Goal: Task Accomplishment & Management: Complete application form

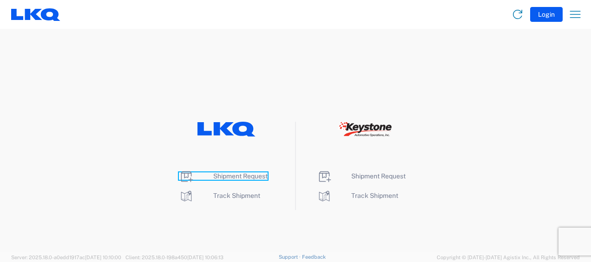
click at [232, 176] on span "Shipment Request" at bounding box center [240, 175] width 54 height 7
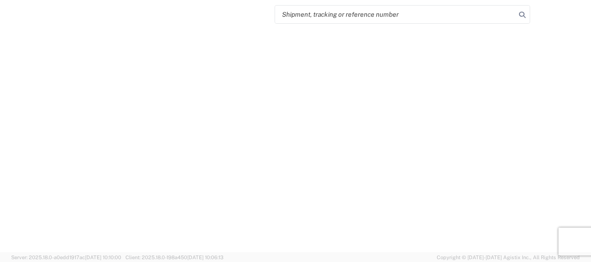
select select "FULL"
select select "LBS"
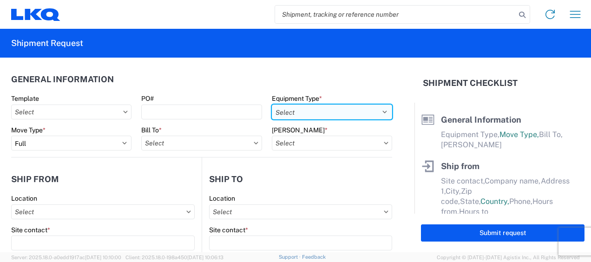
click at [352, 109] on select "Select 53’ Dry Van Flatbed Dropdeck (van) Lowboy (flatbed) Rail" at bounding box center [332, 112] width 120 height 15
select select "STDV"
click at [272, 105] on select "Select 53’ Dry Van Flatbed Dropdeck (van) Lowboy (flatbed) Rail" at bounding box center [332, 112] width 120 height 15
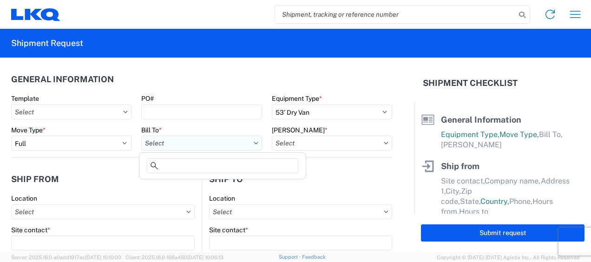
click at [225, 142] on input "Bill To *" at bounding box center [201, 143] width 120 height 15
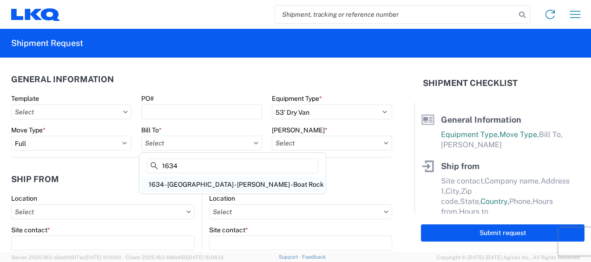
type input "1634"
click at [212, 181] on div "1634 - Atlanta - Knopf - Boat Rock" at bounding box center [232, 184] width 183 height 15
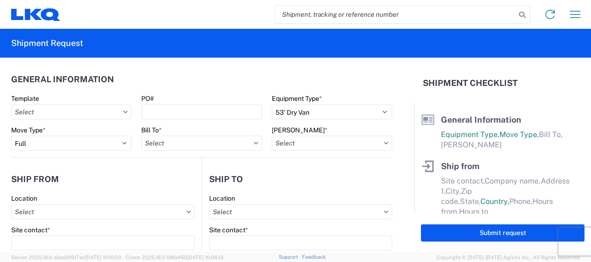
type input "1634 - Atlanta - Knopf - Boat Rock"
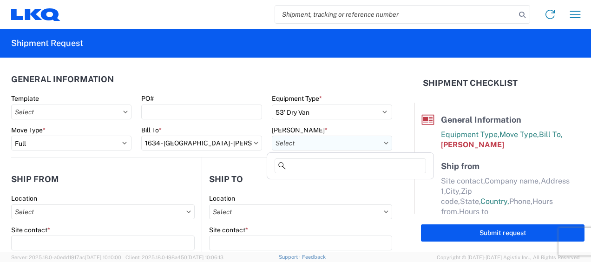
click at [362, 143] on input "Bill Code *" at bounding box center [332, 143] width 120 height 15
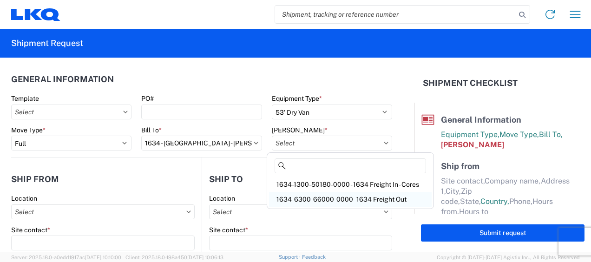
click at [335, 198] on div "1634-6300-66000-0000 - 1634 Freight Out" at bounding box center [350, 199] width 163 height 15
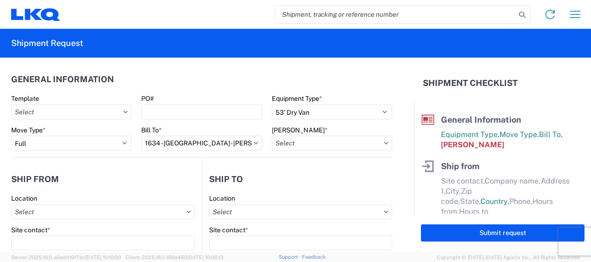
type input "1634-6300-66000-0000 - 1634 Freight Out"
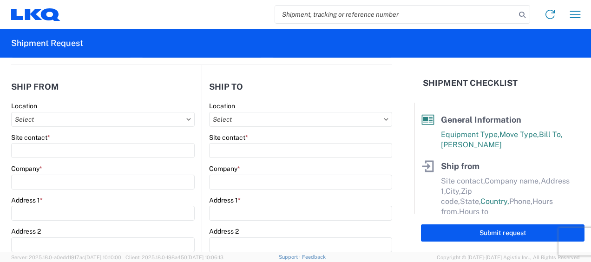
scroll to position [93, 0]
click at [56, 114] on input "Location" at bounding box center [103, 119] width 184 height 15
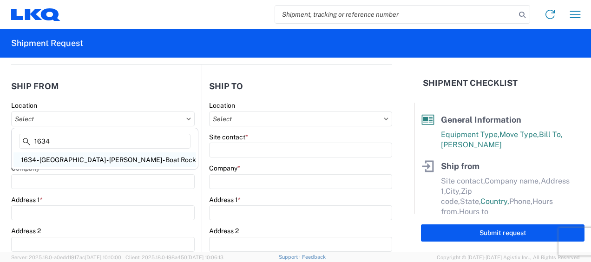
type input "1634"
click at [71, 160] on div "1634 - Atlanta - Knopf - Boat Rock" at bounding box center [104, 159] width 183 height 15
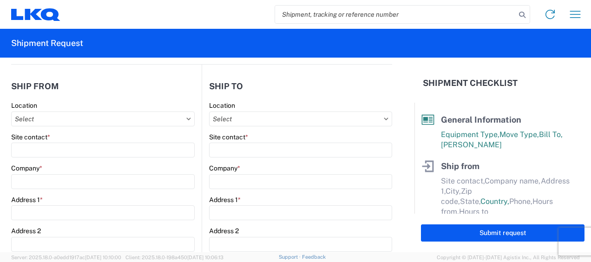
type input "1634 - Atlanta - Knopf - Boat Rock"
type input "LKQ Corporation"
type input "6320 Boat Rock Blvd SW"
type input "Atlanta"
type input "30336"
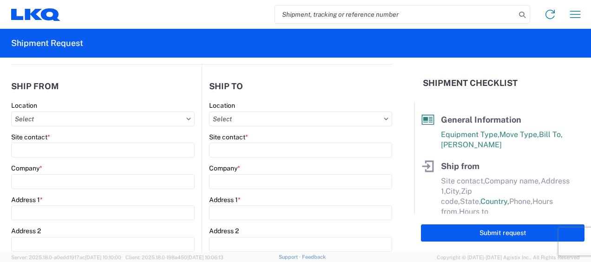
select select "GA"
select select "US"
type input "678-399-8501"
type input "00:00"
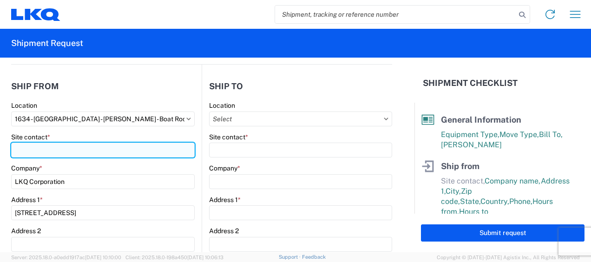
click at [39, 146] on input "Site contact *" at bounding box center [103, 150] width 184 height 15
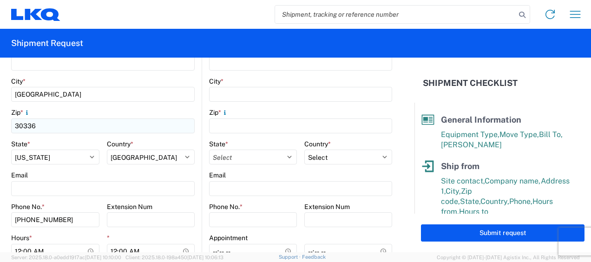
scroll to position [325, 0]
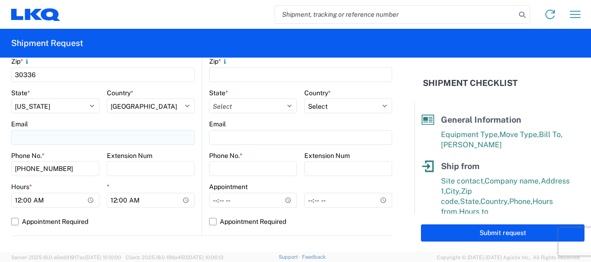
type input "jason"
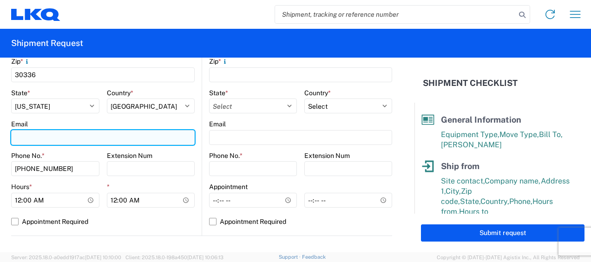
click at [61, 138] on input "Email" at bounding box center [103, 137] width 184 height 15
type input "mjvoyles@lkqcorp.com"
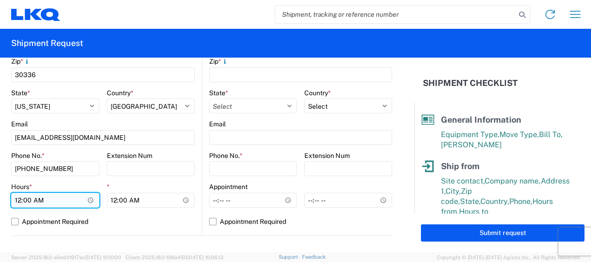
click at [18, 202] on input "00:00" at bounding box center [55, 200] width 88 height 15
type input "07:00"
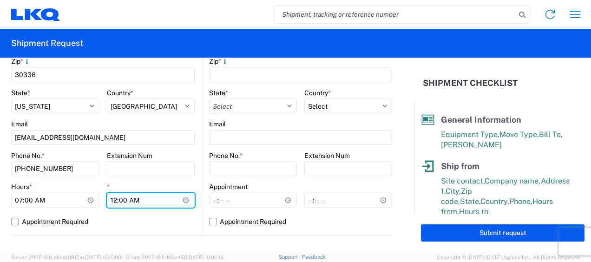
click at [112, 197] on input "00:00" at bounding box center [151, 200] width 88 height 15
type input "11:00"
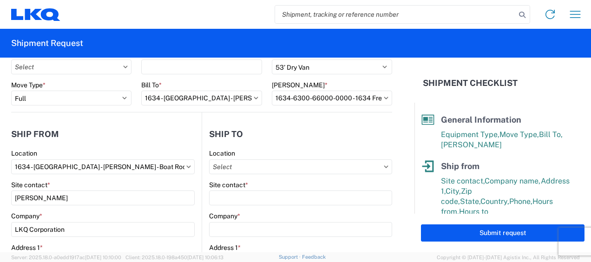
scroll to position [0, 0]
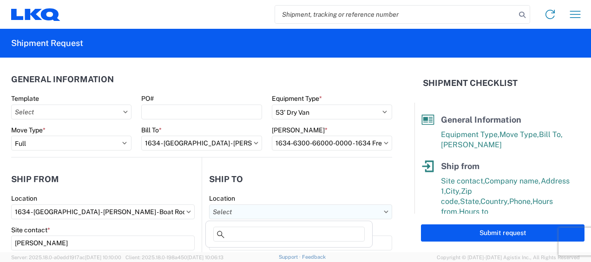
click at [344, 212] on input "Location" at bounding box center [300, 211] width 183 height 15
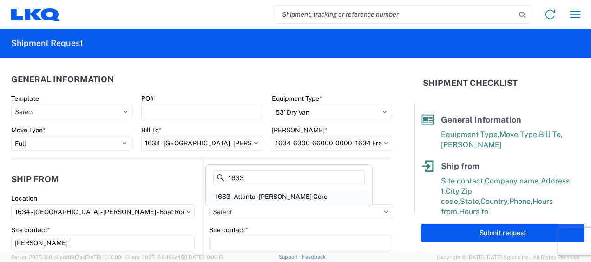
type input "1633"
click at [253, 194] on div "1633 - Atlanta - Knopf Core" at bounding box center [289, 196] width 163 height 15
type input "1633 - Atlanta - Knopf Core"
type input "LKQ Corporation"
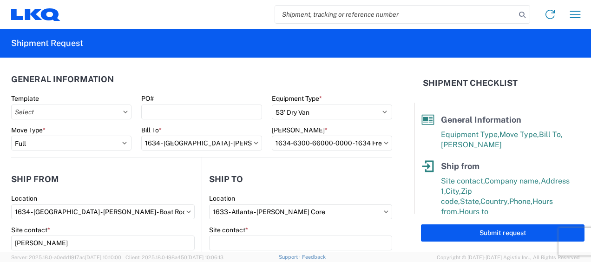
type input "4585 Frederick Dr SW"
type input "Atlanta"
type input "30336"
select select "GA"
select select "US"
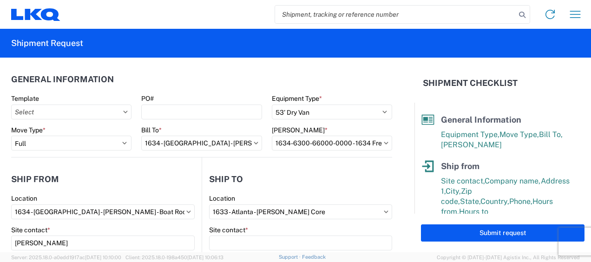
scroll to position [93, 0]
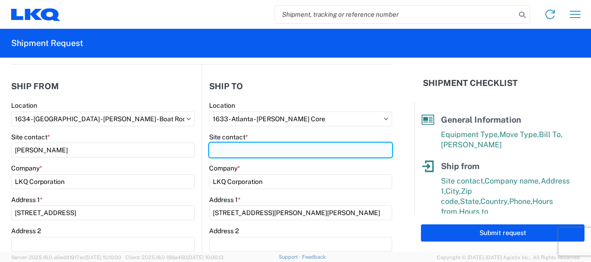
click at [249, 151] on input "Site contact *" at bounding box center [300, 150] width 183 height 15
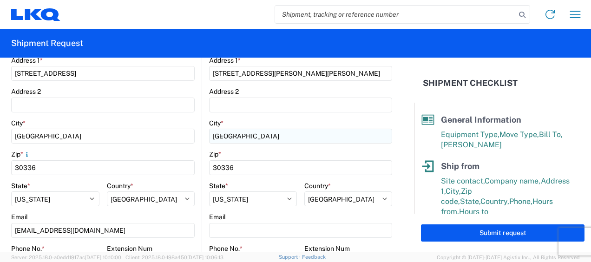
scroll to position [279, 0]
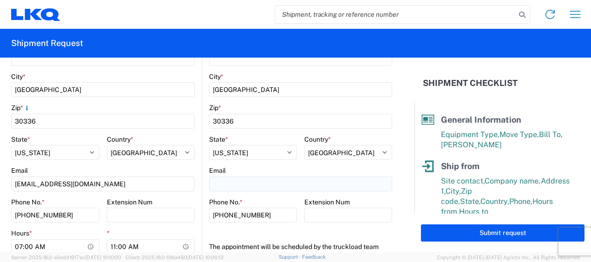
type input "rafael lopez"
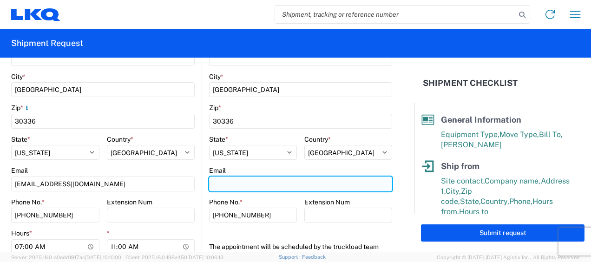
click at [250, 183] on input "Email" at bounding box center [300, 184] width 183 height 15
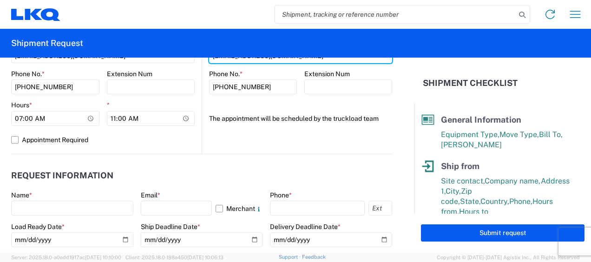
scroll to position [418, 0]
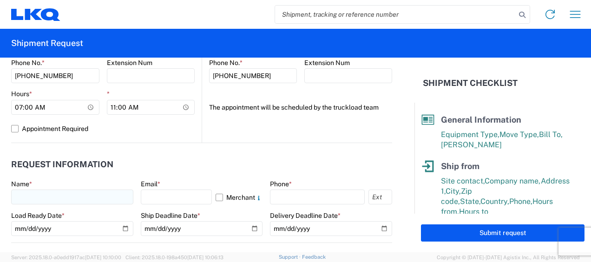
type input "rafxlopez@lkqcorp.com"
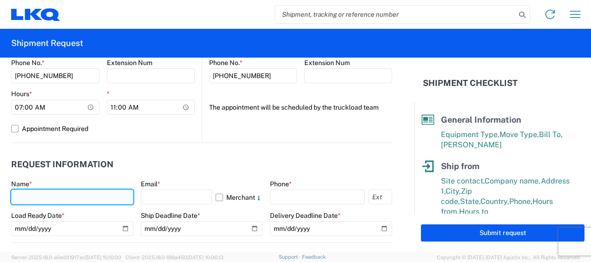
click at [45, 199] on input "text" at bounding box center [72, 197] width 122 height 15
type input "jason v"
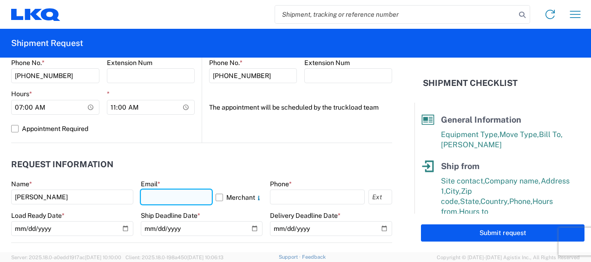
click at [175, 196] on input "text" at bounding box center [177, 197] width 72 height 15
type input "mjvoyles@lkqcorp.com"
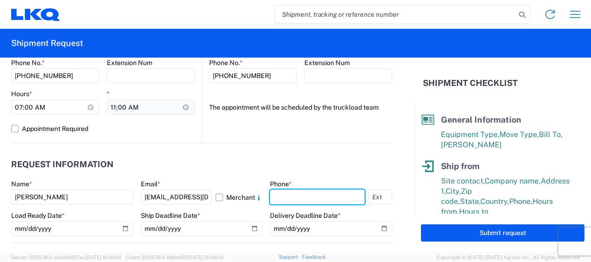
type input "6783998501"
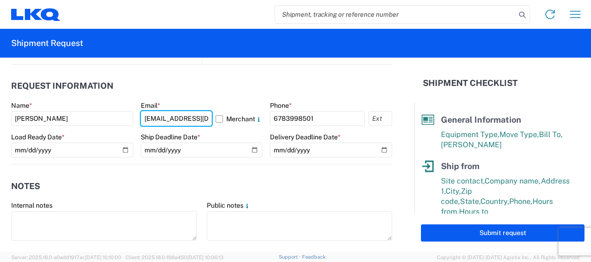
scroll to position [511, 0]
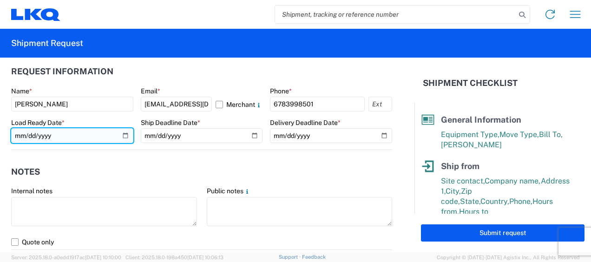
click at [20, 135] on input "date" at bounding box center [72, 135] width 122 height 15
type input "2025-09-05"
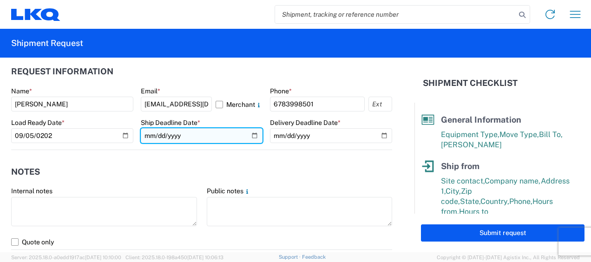
click at [149, 132] on input "date" at bounding box center [202, 135] width 122 height 15
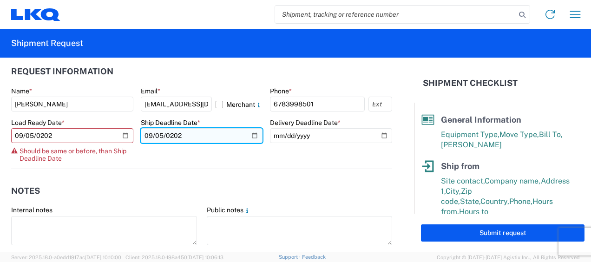
type input "2025-09-05"
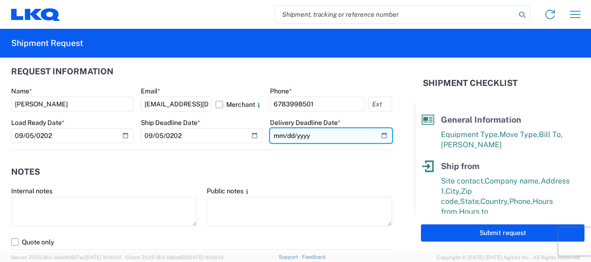
click at [277, 134] on input "date" at bounding box center [331, 135] width 122 height 15
type input "2025-09-05"
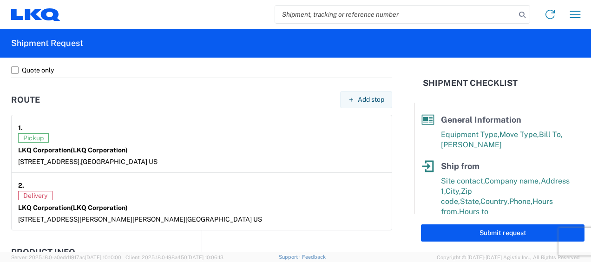
scroll to position [790, 0]
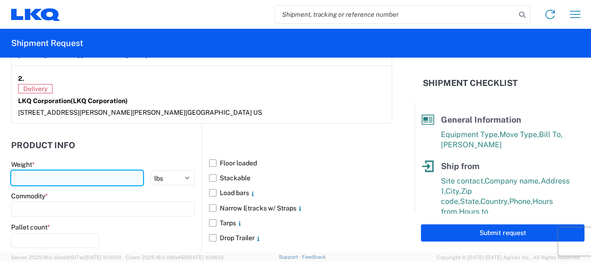
click at [102, 176] on input "number" at bounding box center [77, 178] width 132 height 15
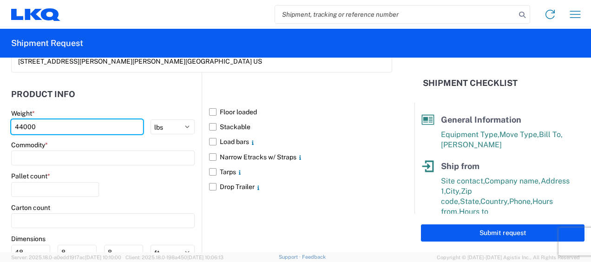
scroll to position [883, 0]
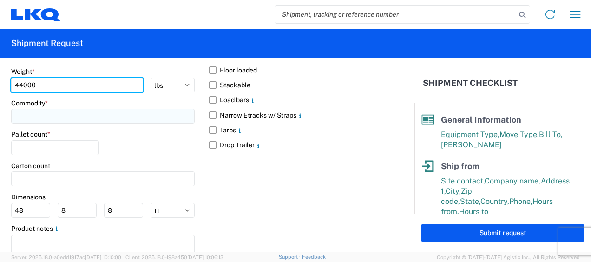
type input "44000"
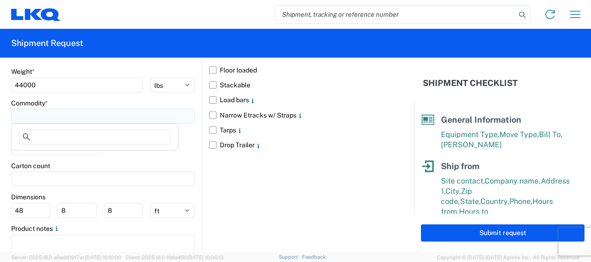
click at [67, 117] on input at bounding box center [103, 116] width 184 height 15
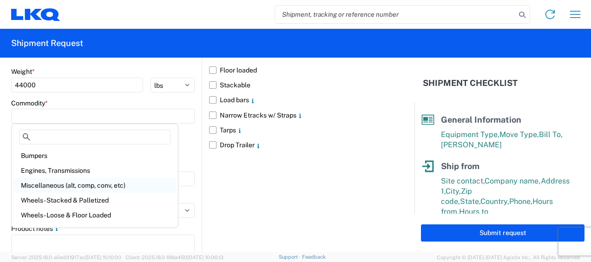
click at [85, 185] on div "Miscellaneous (alt, comp, conv, etc)" at bounding box center [94, 185] width 163 height 15
type input "Miscellaneous (alt, comp, conv, etc)"
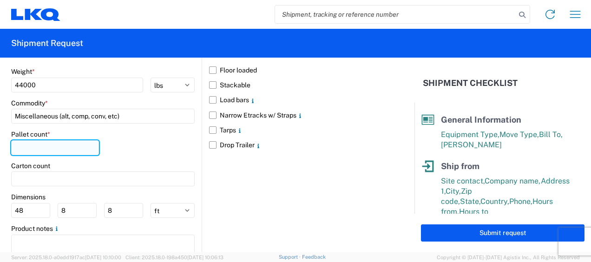
click at [53, 147] on input "number" at bounding box center [55, 147] width 88 height 15
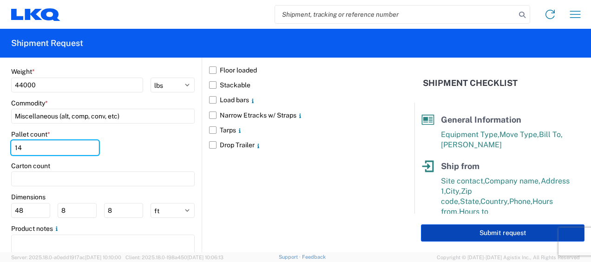
type input "14"
click at [502, 234] on button "Submit request" at bounding box center [503, 232] width 164 height 17
select select "US"
